Goal: Entertainment & Leisure: Consume media (video, audio)

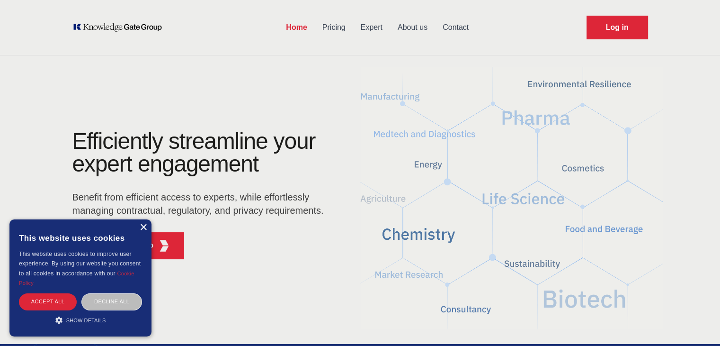
click at [140, 224] on div "×" at bounding box center [143, 227] width 7 height 7
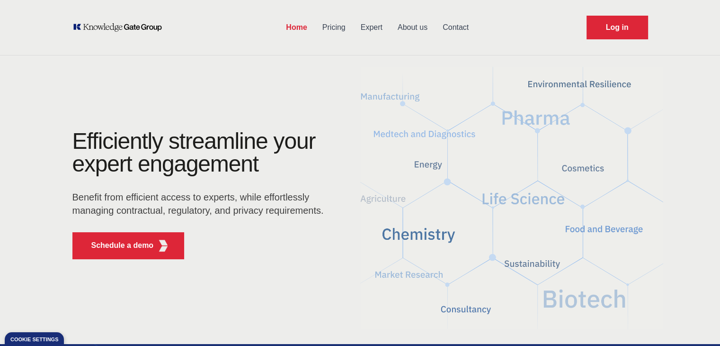
click at [372, 27] on link "Expert" at bounding box center [371, 27] width 37 height 25
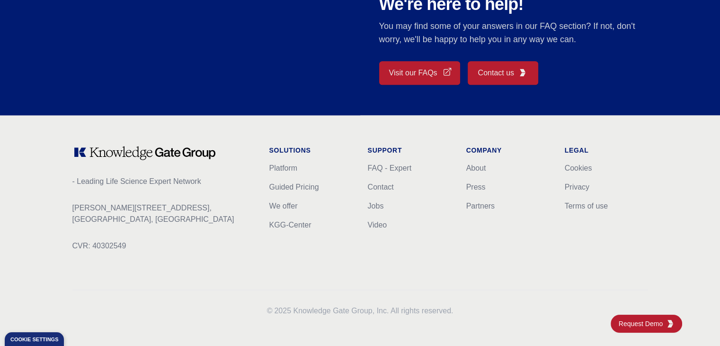
scroll to position [883, 0]
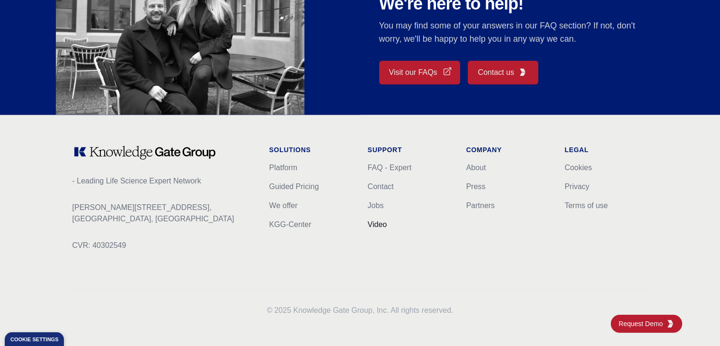
click at [382, 224] on link "Video" at bounding box center [377, 224] width 19 height 8
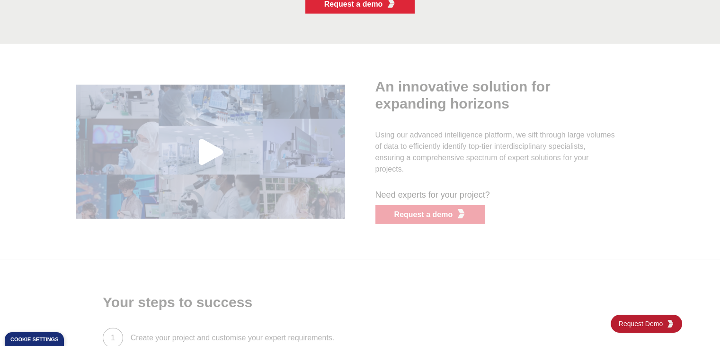
scroll to position [2441, 0]
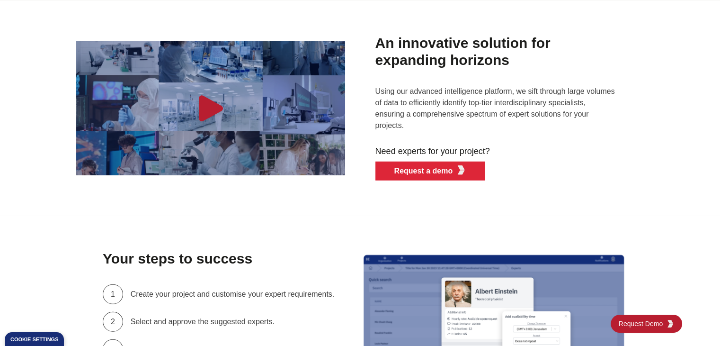
click at [213, 103] on icon "button" at bounding box center [211, 108] width 24 height 26
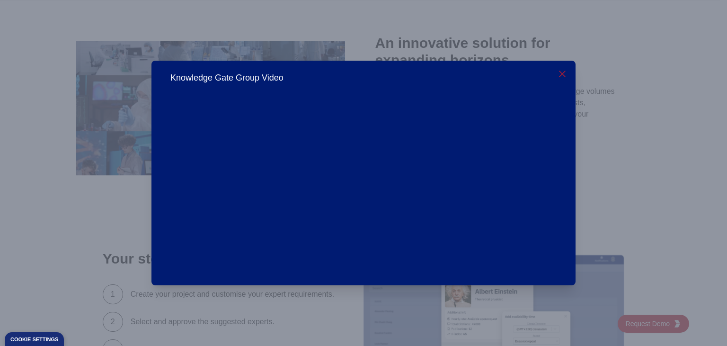
click at [563, 71] on icon "button" at bounding box center [562, 73] width 11 height 11
click at [563, 78] on icon "button" at bounding box center [562, 73] width 11 height 11
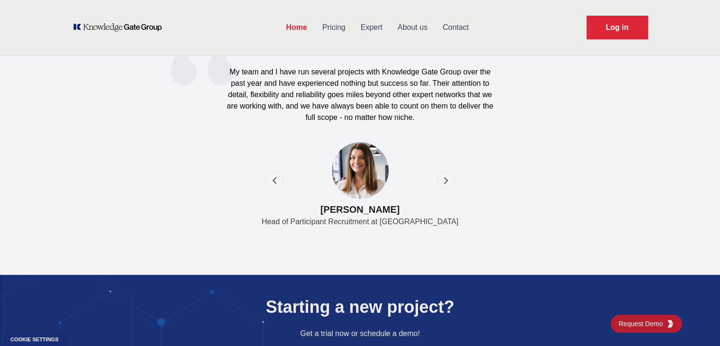
scroll to position [3104, 0]
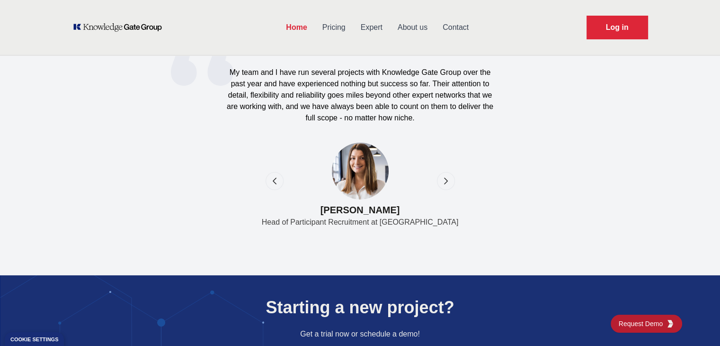
click at [443, 179] on icon "next" at bounding box center [445, 180] width 9 height 9
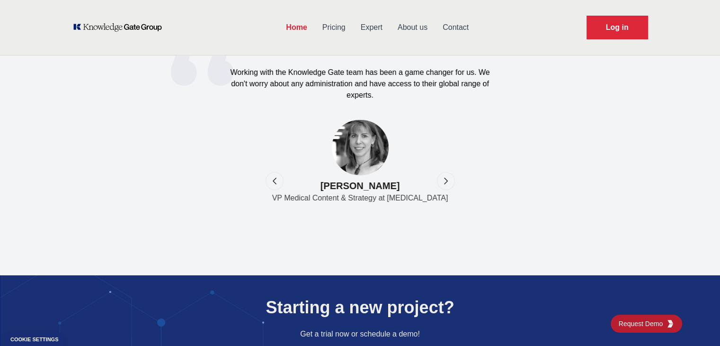
click at [375, 27] on link "Expert" at bounding box center [371, 27] width 37 height 25
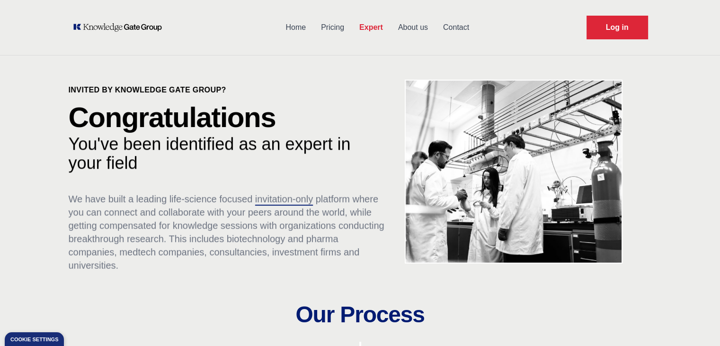
click at [413, 25] on link "About us" at bounding box center [413, 27] width 45 height 25
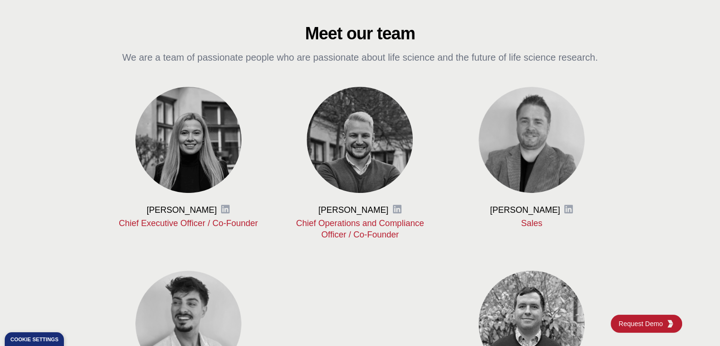
scroll to position [384, 0]
